Goal: Information Seeking & Learning: Learn about a topic

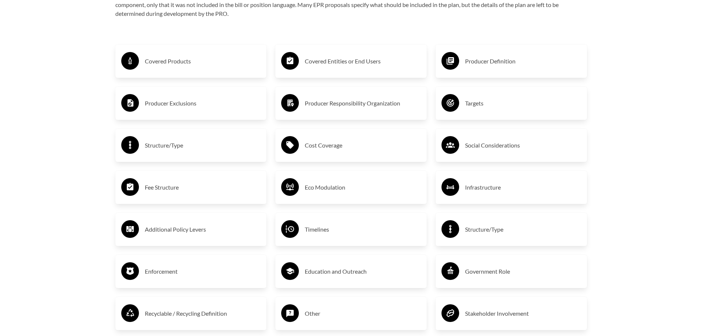
scroll to position [1295, 0]
click at [481, 63] on h3 "Producer Definition" at bounding box center [523, 62] width 116 height 12
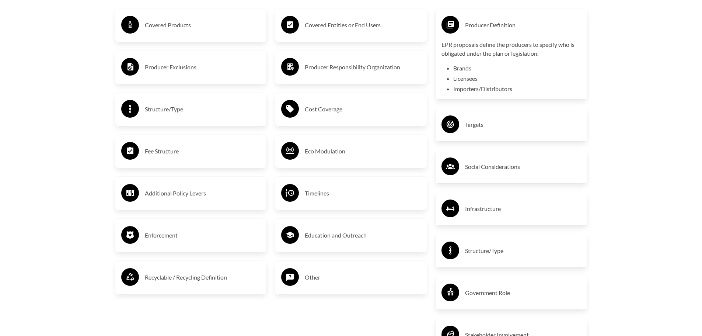
scroll to position [1331, 0]
click at [160, 151] on h3 "Fee Structure" at bounding box center [203, 151] width 116 height 12
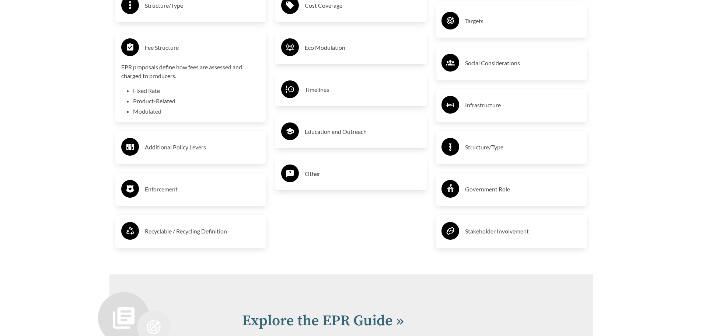
scroll to position [1442, 0]
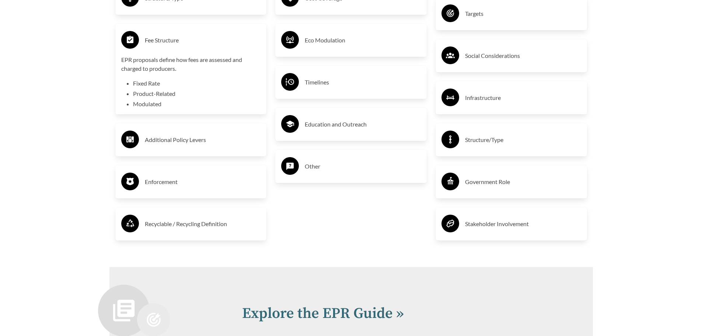
click at [162, 226] on h3 "Recyclable / Recycling Definition" at bounding box center [203, 224] width 116 height 12
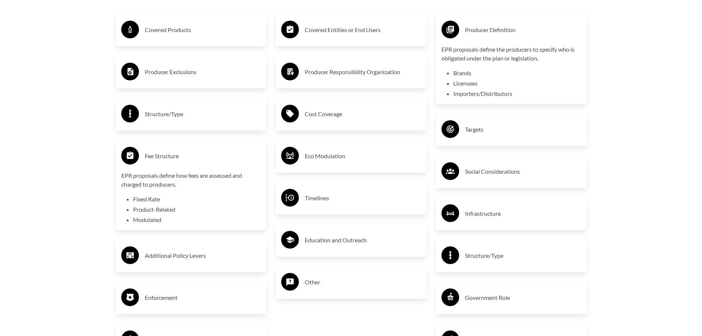
scroll to position [1331, 0]
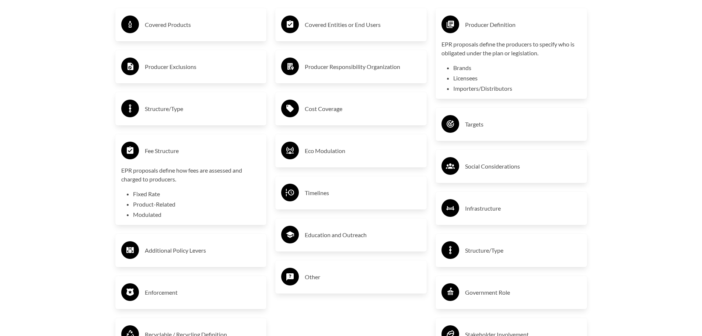
click at [475, 125] on h3 "Targets" at bounding box center [523, 124] width 116 height 12
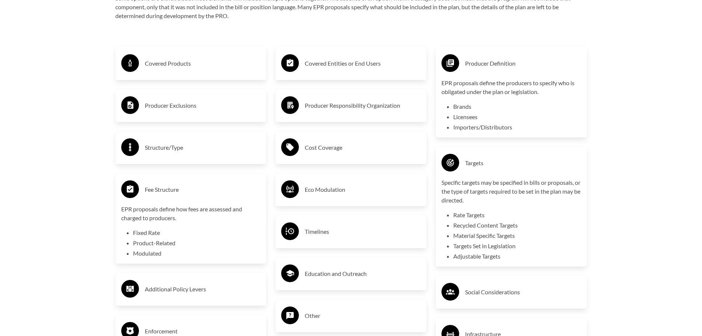
scroll to position [1295, 0]
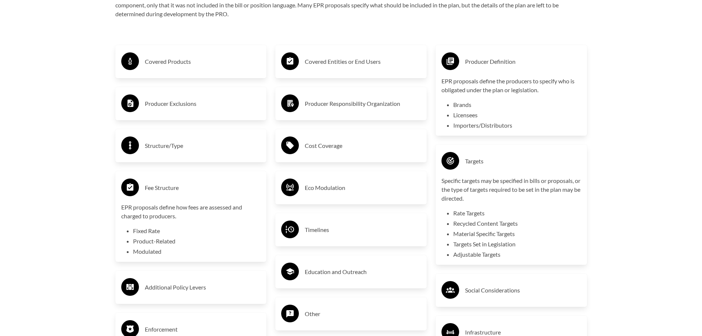
click at [323, 146] on h3 "Cost Coverage" at bounding box center [363, 146] width 116 height 12
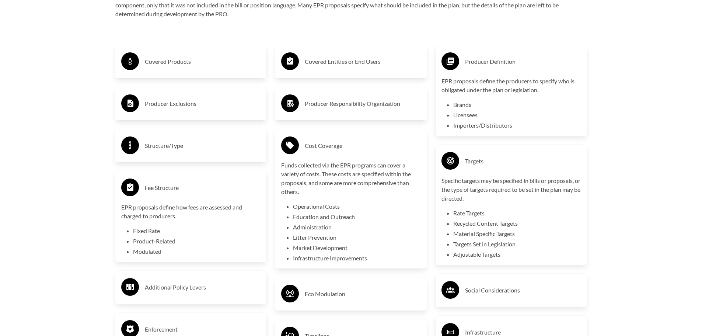
click at [329, 107] on h3 "Producer Responsibility Organization" at bounding box center [363, 104] width 116 height 12
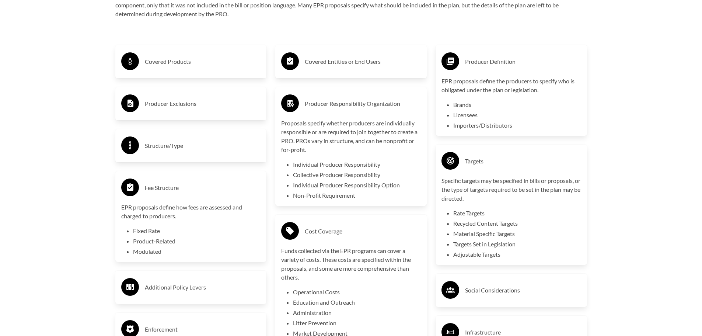
click at [323, 63] on h3 "Covered Entities or End Users" at bounding box center [363, 62] width 116 height 12
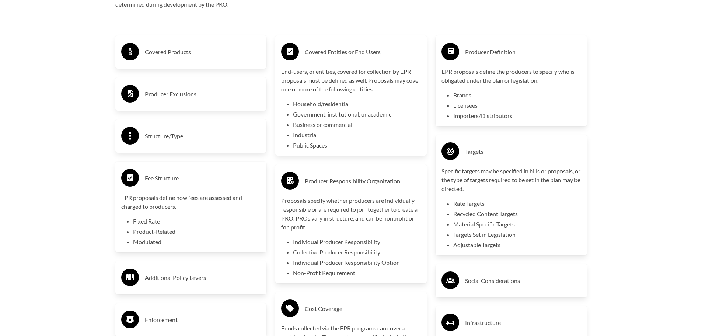
scroll to position [1331, 0]
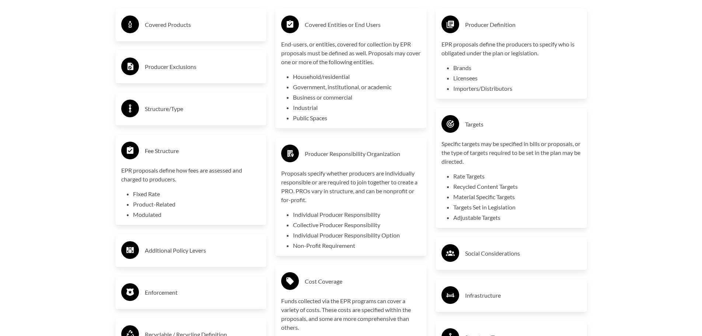
click at [159, 25] on h3 "Covered Products" at bounding box center [203, 25] width 116 height 12
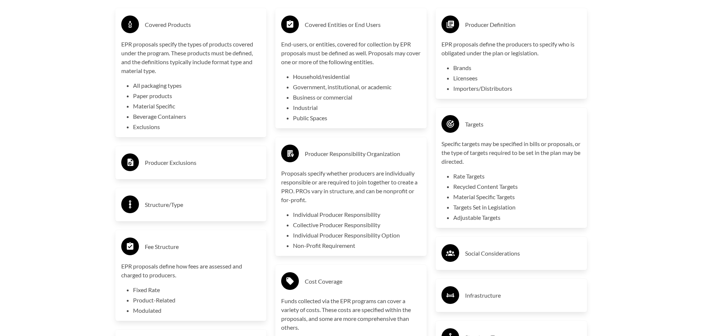
click at [177, 164] on h3 "Producer Exclusions" at bounding box center [203, 163] width 116 height 12
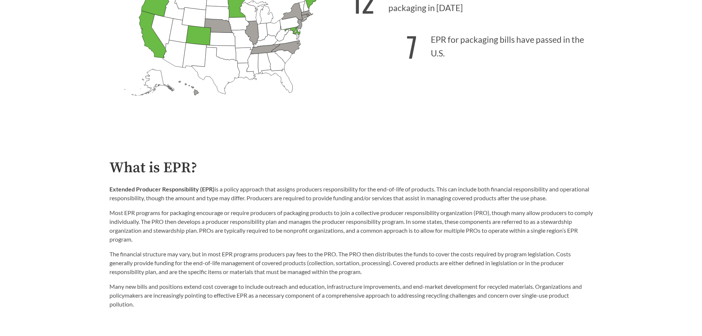
scroll to position [332, 0]
